Goal: Transaction & Acquisition: Purchase product/service

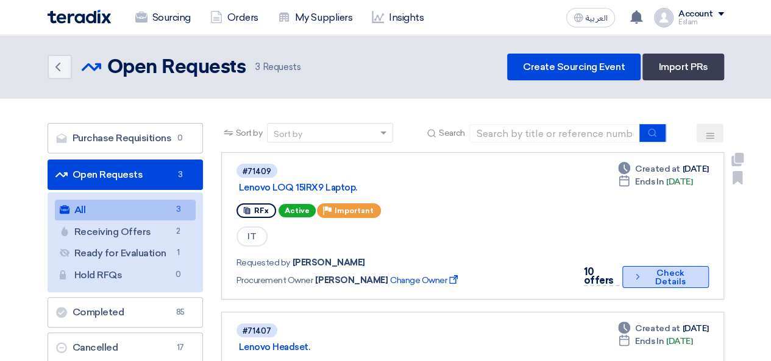
click at [667, 276] on button "Check details Check Details" at bounding box center [665, 277] width 86 height 22
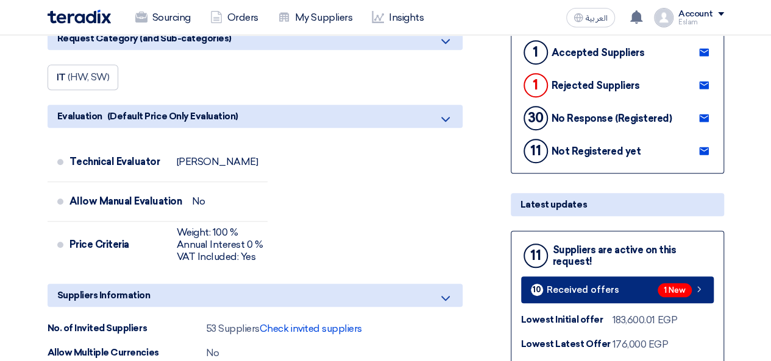
click at [623, 293] on link "10 Received offers 1 New" at bounding box center [617, 290] width 192 height 27
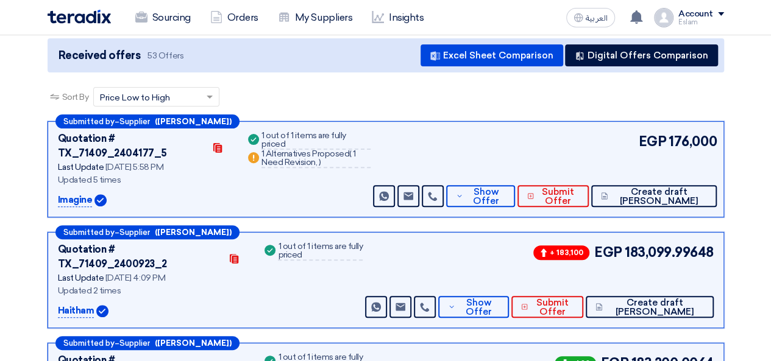
scroll to position [127, 0]
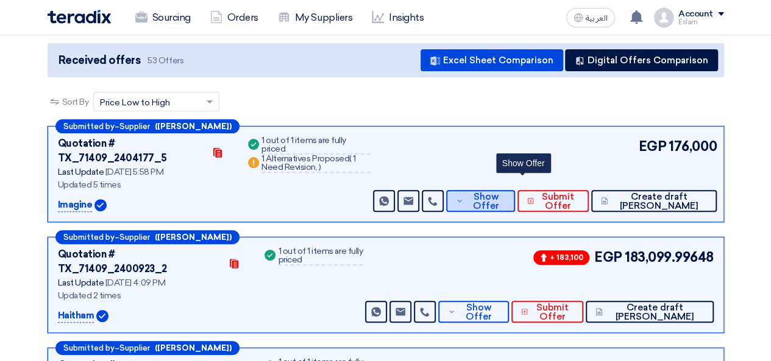
click at [506, 192] on span "Show Offer" at bounding box center [486, 201] width 40 height 18
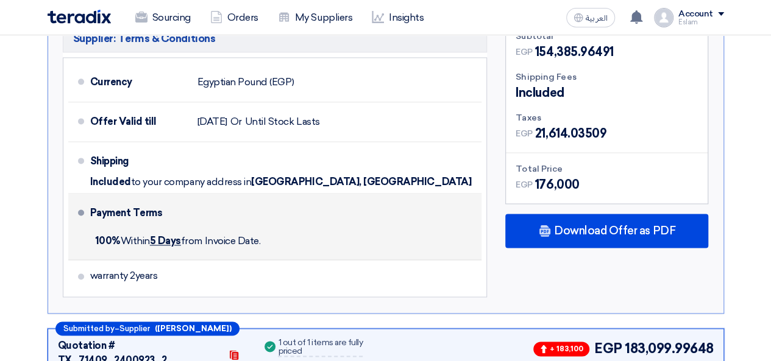
scroll to position [736, 0]
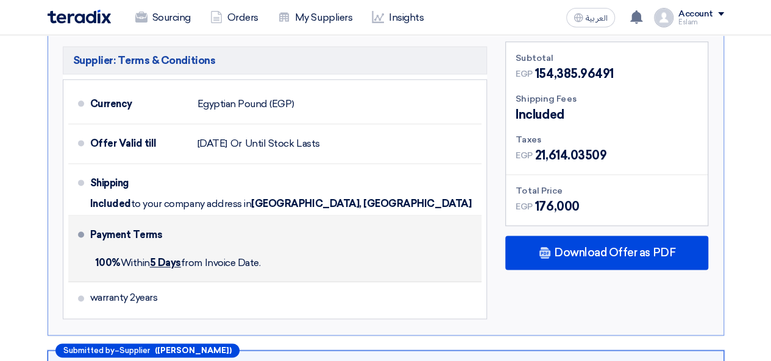
drag, startPoint x: 89, startPoint y: 247, endPoint x: 239, endPoint y: 258, distance: 150.9
click at [273, 255] on li "Payment Terms 100% [DATE] from Invoice Date." at bounding box center [275, 249] width 414 height 66
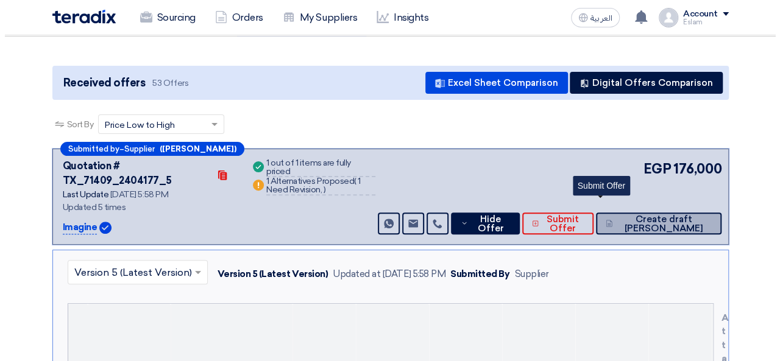
scroll to position [122, 0]
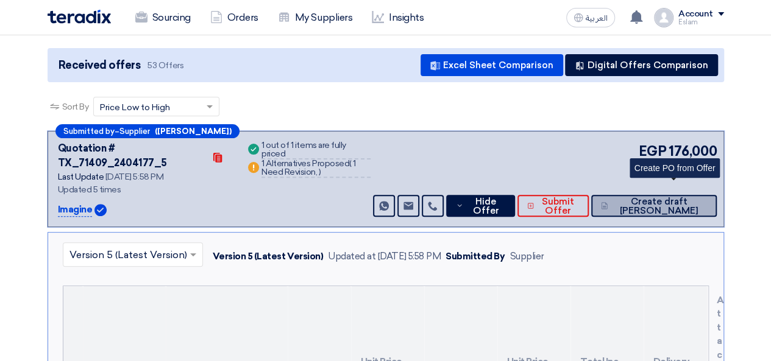
click at [693, 197] on span "Create draft [PERSON_NAME]" at bounding box center [658, 206] width 96 height 18
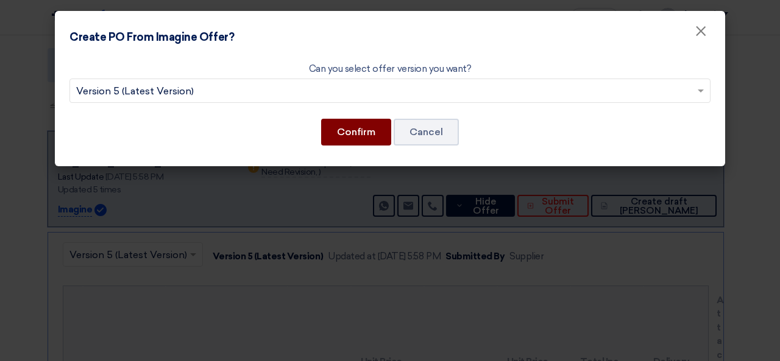
click at [376, 127] on button "Confirm" at bounding box center [356, 132] width 70 height 27
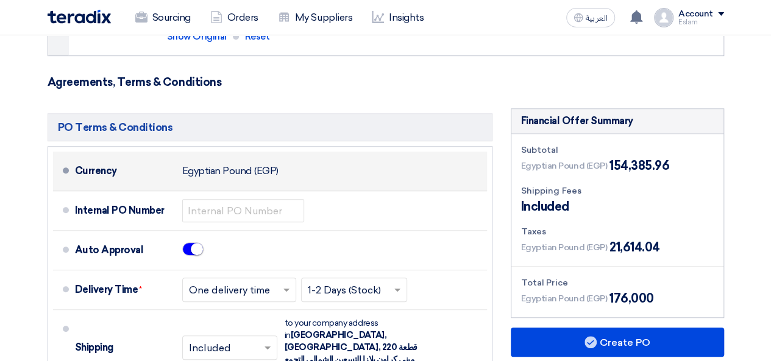
scroll to position [426, 0]
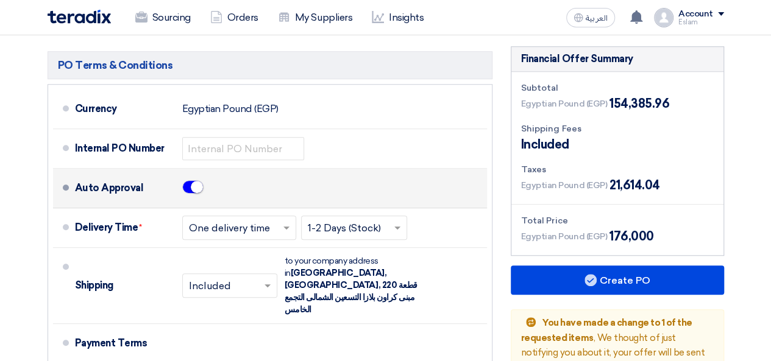
click at [182, 188] on span at bounding box center [192, 186] width 21 height 13
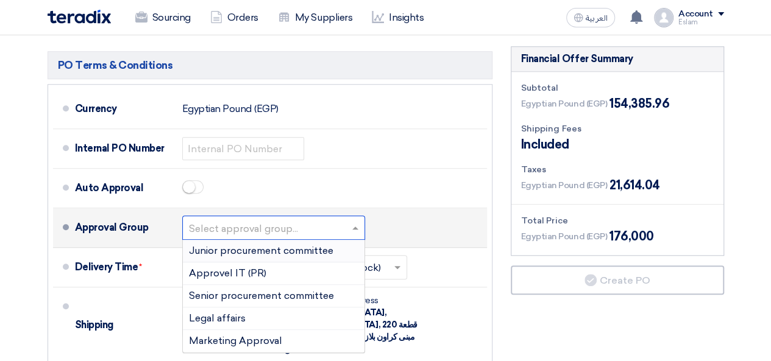
click at [261, 231] on input "text" at bounding box center [274, 230] width 171 height 18
click at [257, 290] on span "Senior procurement committee" at bounding box center [261, 296] width 145 height 12
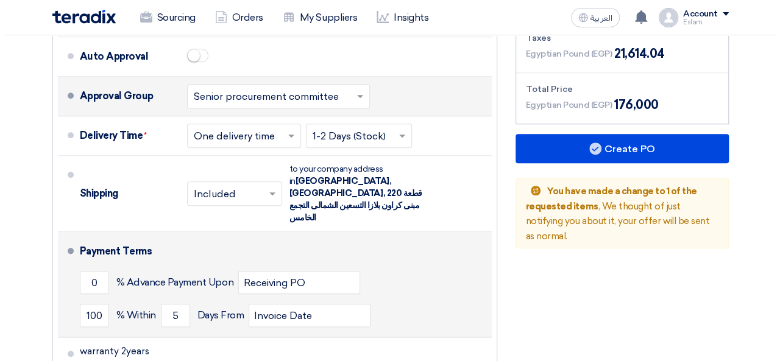
scroll to position [487, 0]
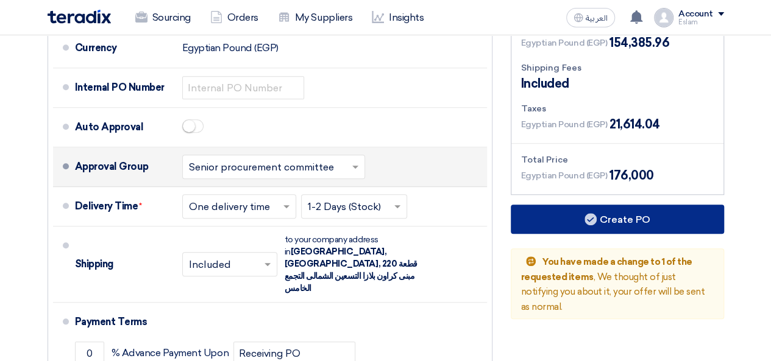
click at [580, 224] on button "Create PO" at bounding box center [616, 219] width 213 height 29
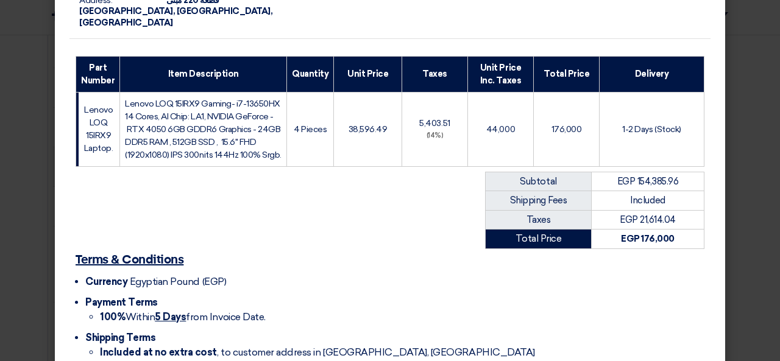
scroll to position [283, 0]
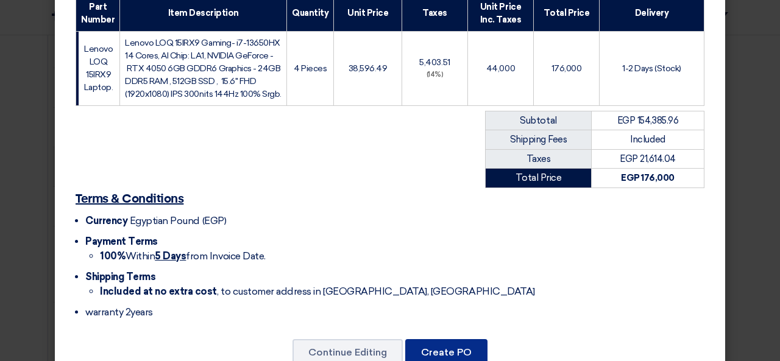
click at [446, 339] on button "Create PO" at bounding box center [446, 352] width 82 height 27
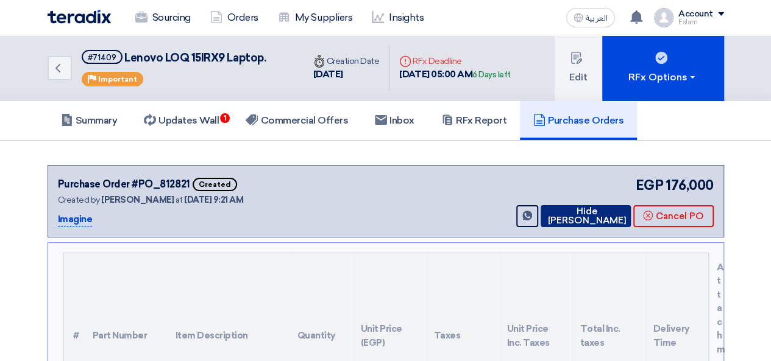
click at [579, 216] on button "Hide [PERSON_NAME]" at bounding box center [585, 216] width 90 height 22
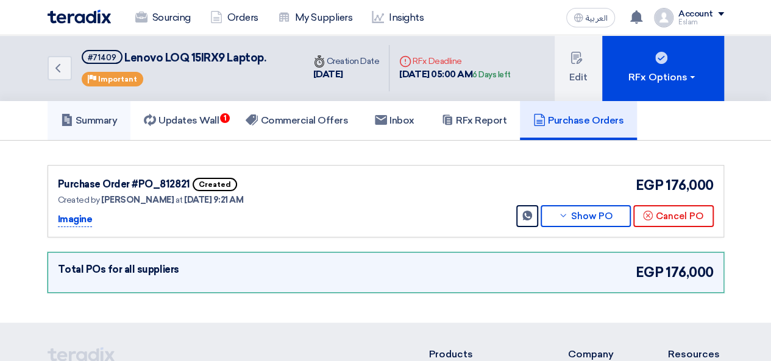
click at [100, 113] on link "Summary" at bounding box center [89, 120] width 83 height 39
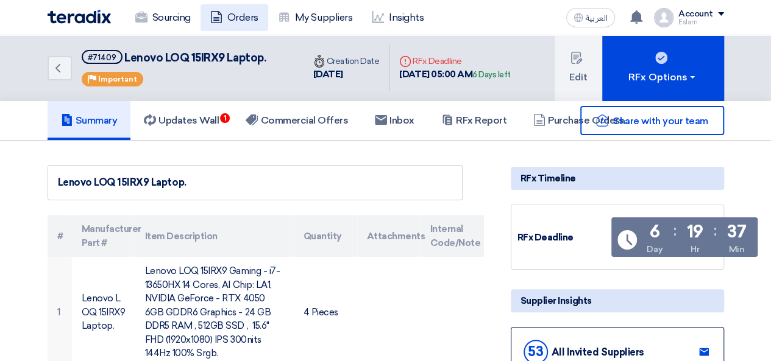
click at [230, 20] on link "Orders" at bounding box center [234, 17] width 68 height 27
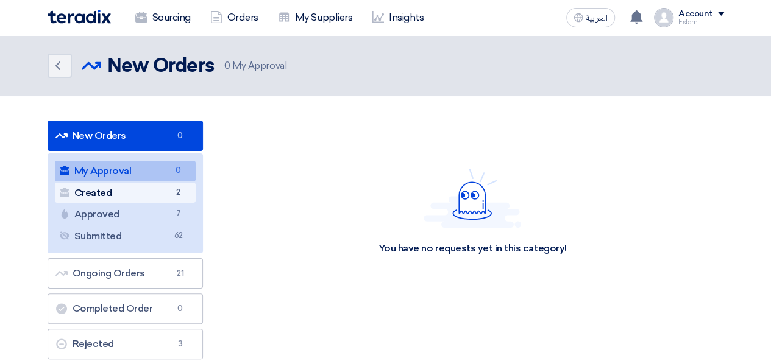
click at [161, 183] on link "Created Created 2" at bounding box center [125, 193] width 141 height 21
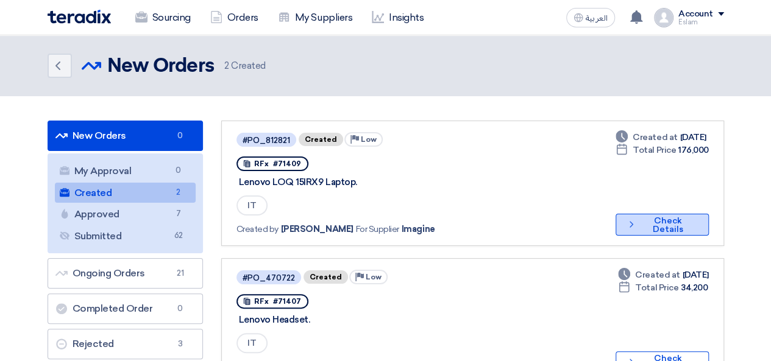
click at [660, 222] on button "Check details Check Details" at bounding box center [661, 225] width 93 height 22
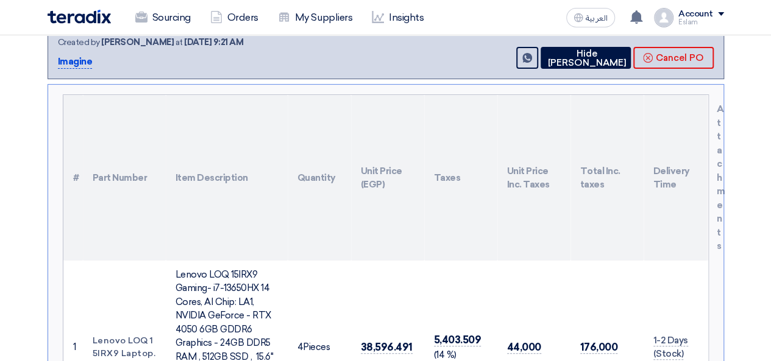
scroll to position [61, 0]
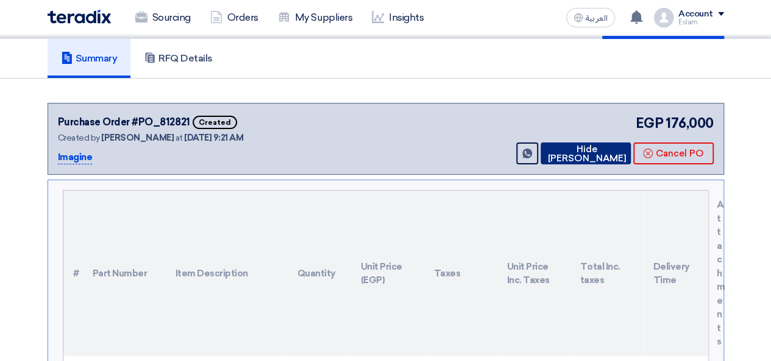
click at [602, 159] on button "Hide [PERSON_NAME]" at bounding box center [585, 154] width 90 height 22
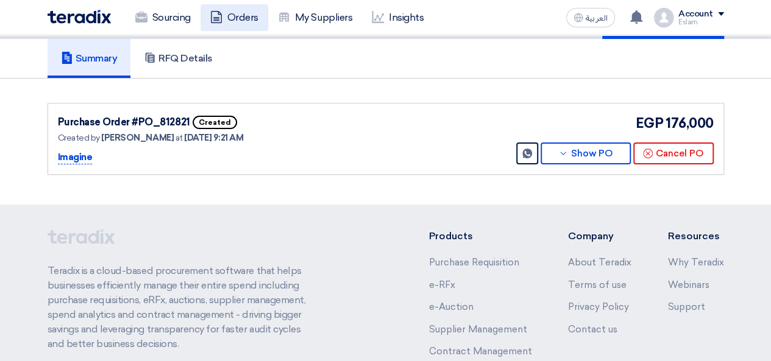
click at [234, 26] on link "Orders" at bounding box center [234, 17] width 68 height 27
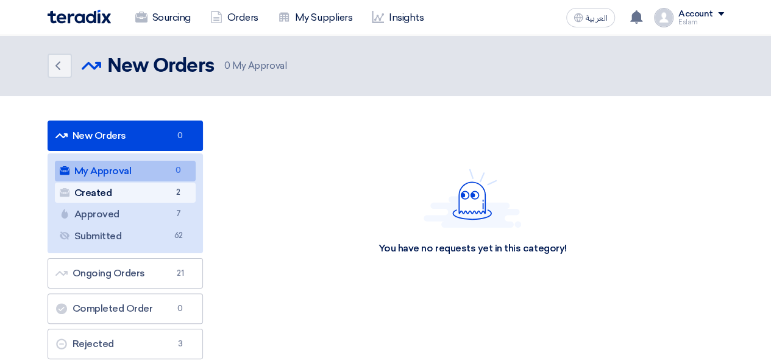
click at [164, 185] on link "Created Created 2" at bounding box center [125, 193] width 141 height 21
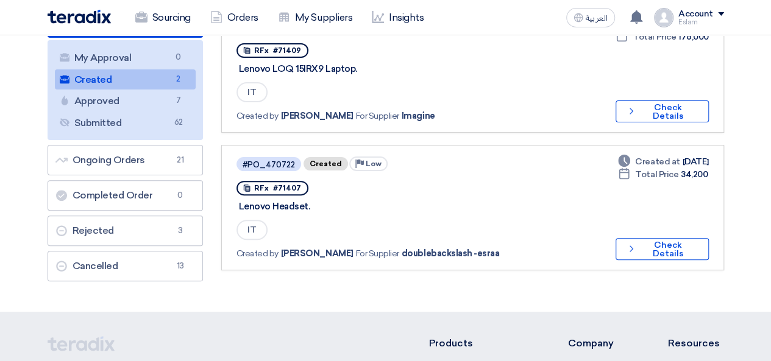
scroll to position [122, 0]
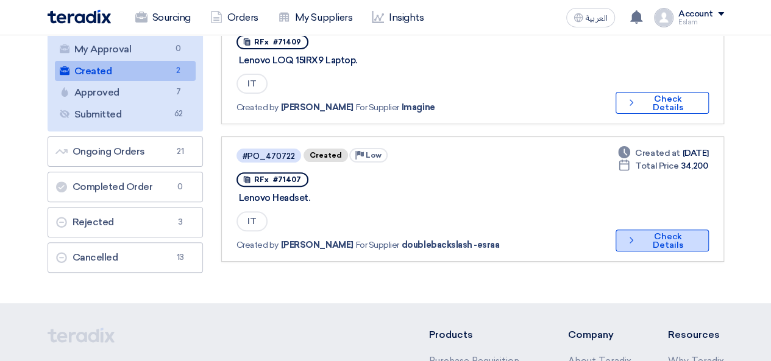
click at [646, 247] on button "Check details Check Details" at bounding box center [661, 241] width 93 height 22
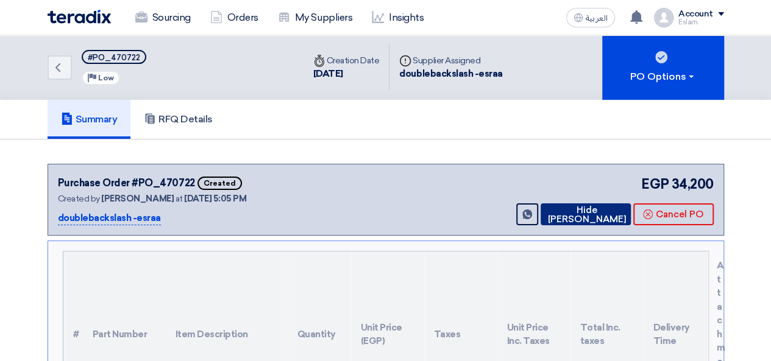
click at [576, 213] on button "Hide [PERSON_NAME]" at bounding box center [585, 214] width 90 height 22
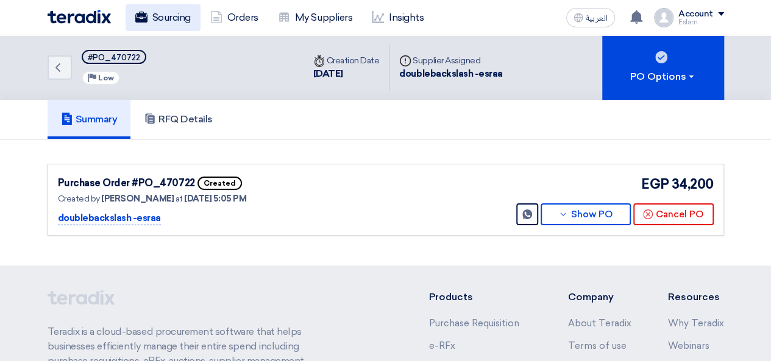
click at [170, 12] on link "Sourcing" at bounding box center [162, 17] width 75 height 27
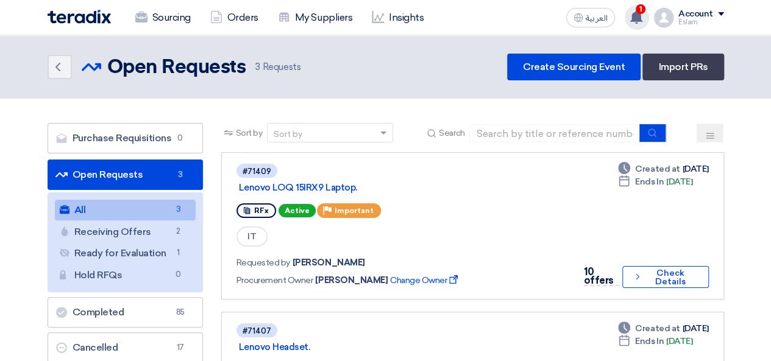
click at [637, 14] on use at bounding box center [636, 16] width 12 height 13
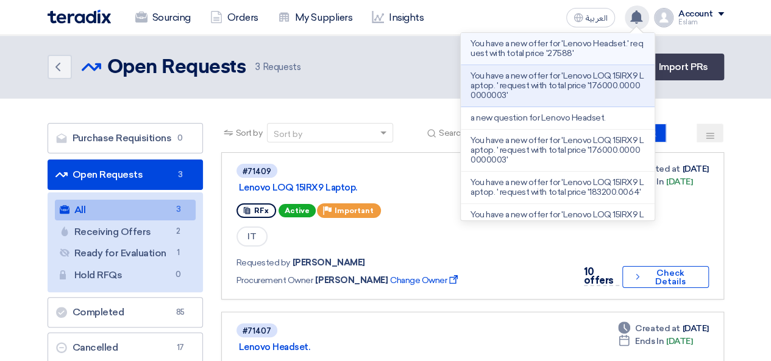
click at [572, 55] on p "You have a new offer for 'Lenovo Headset.' request with total price '27588'" at bounding box center [557, 48] width 174 height 19
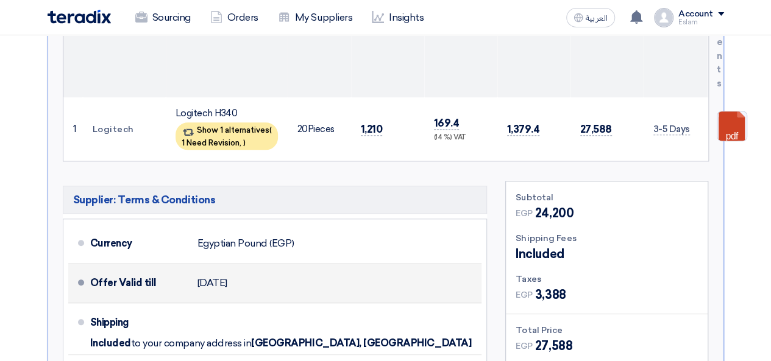
scroll to position [362, 0]
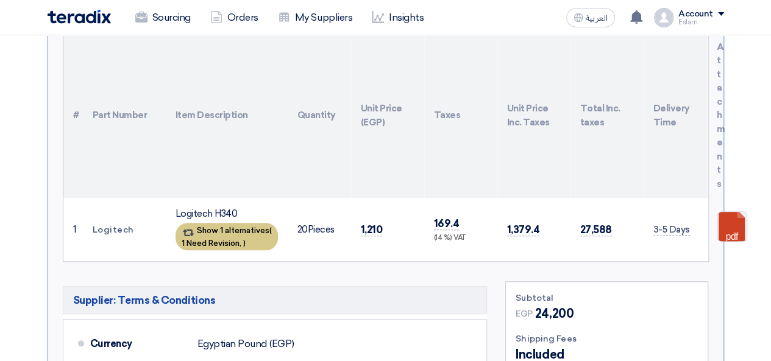
click at [225, 223] on div "Show 1 alternatives ( 1 Need Revision, )" at bounding box center [226, 236] width 102 height 27
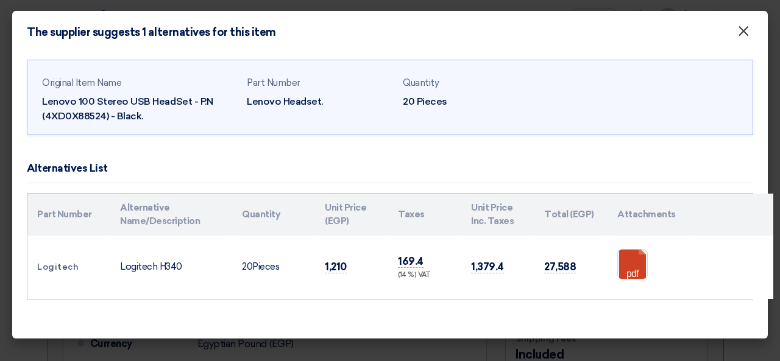
click at [739, 29] on span "×" at bounding box center [743, 34] width 12 height 24
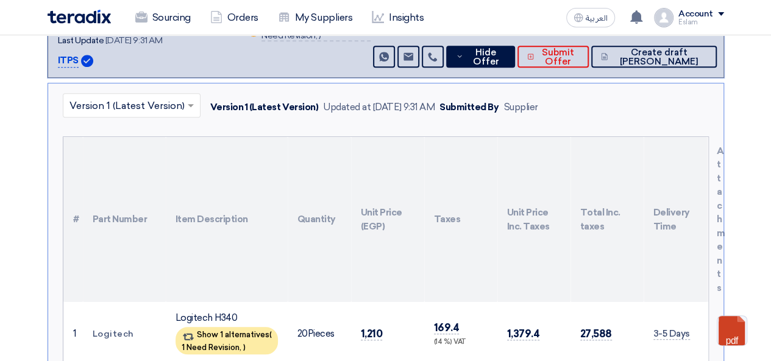
scroll to position [180, 0]
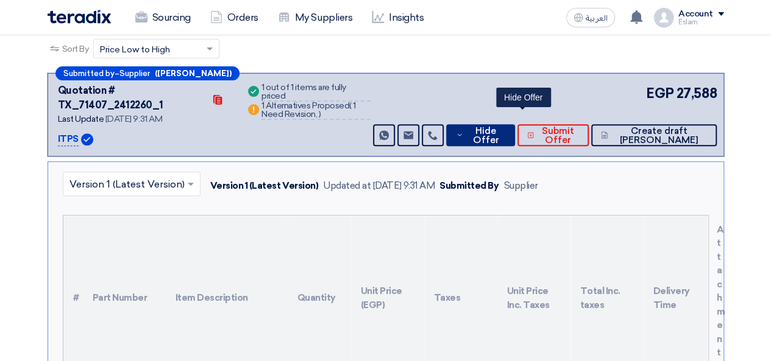
click at [505, 127] on span "Hide Offer" at bounding box center [485, 136] width 39 height 18
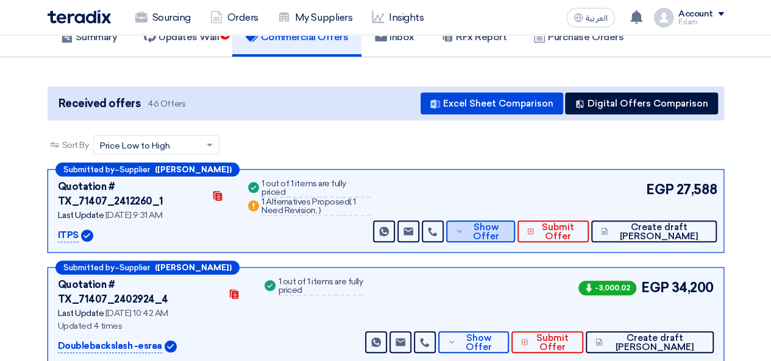
scroll to position [0, 0]
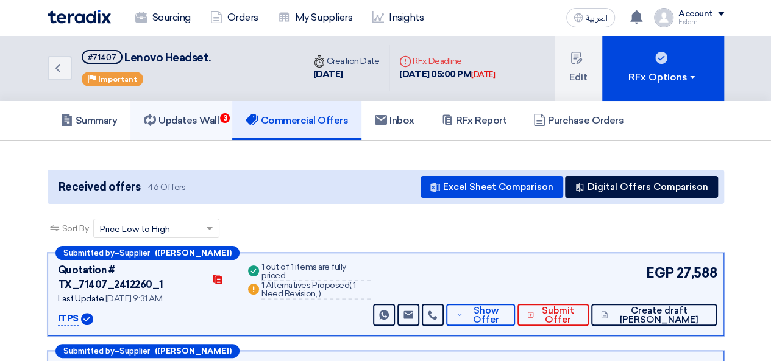
click at [202, 118] on h5 "Updates Wall 3" at bounding box center [181, 121] width 75 height 12
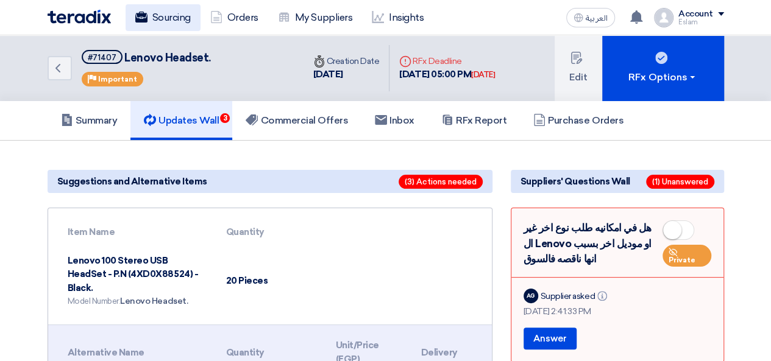
click at [154, 17] on link "Sourcing" at bounding box center [162, 17] width 75 height 27
